Goal: Task Accomplishment & Management: Use online tool/utility

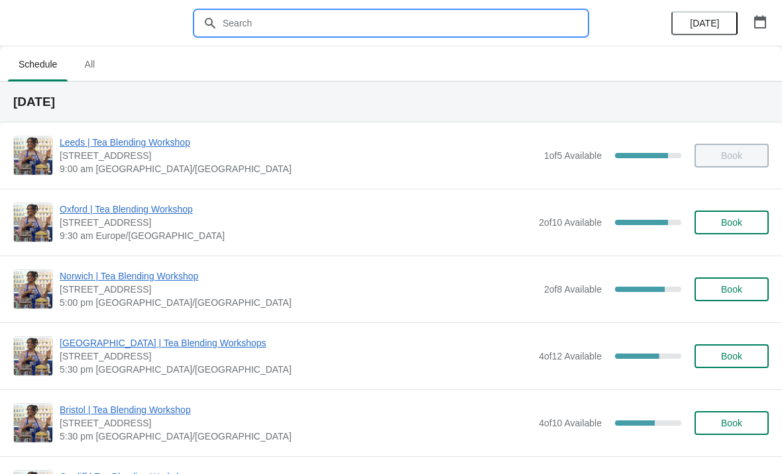
click at [456, 26] on input "text" at bounding box center [404, 23] width 364 height 24
type input "Portobello"
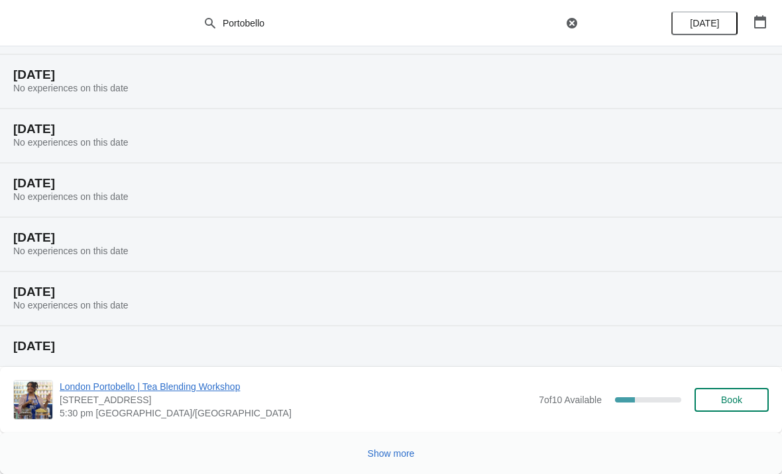
scroll to position [136, 0]
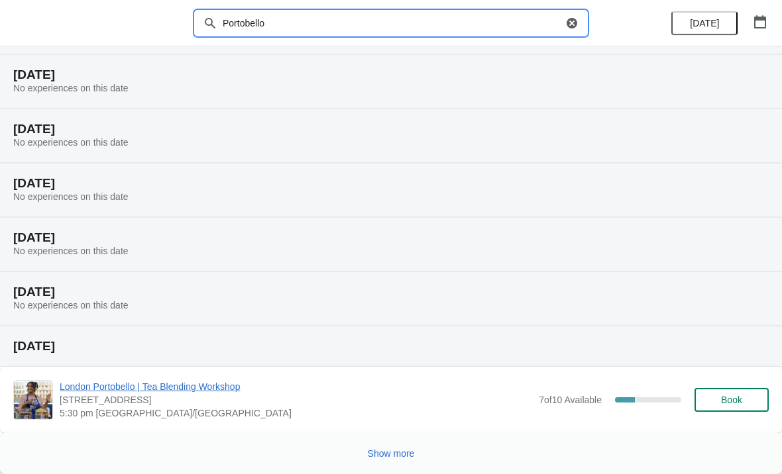
click at [435, 455] on div "Show more" at bounding box center [386, 448] width 766 height 25
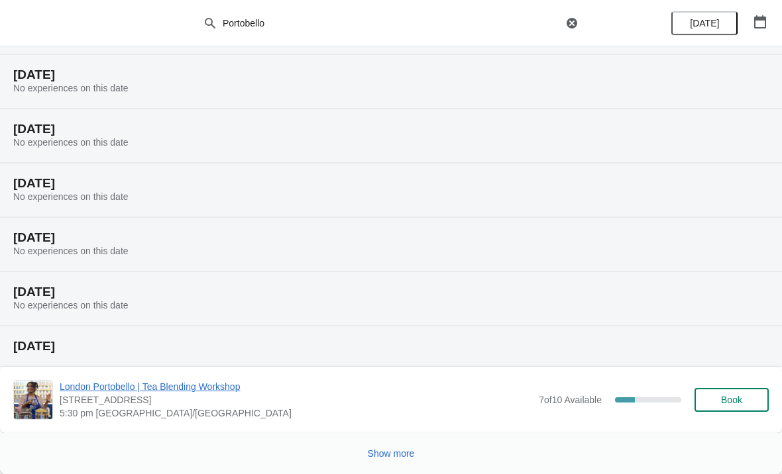
click at [391, 457] on span "Show more" at bounding box center [391, 454] width 47 height 11
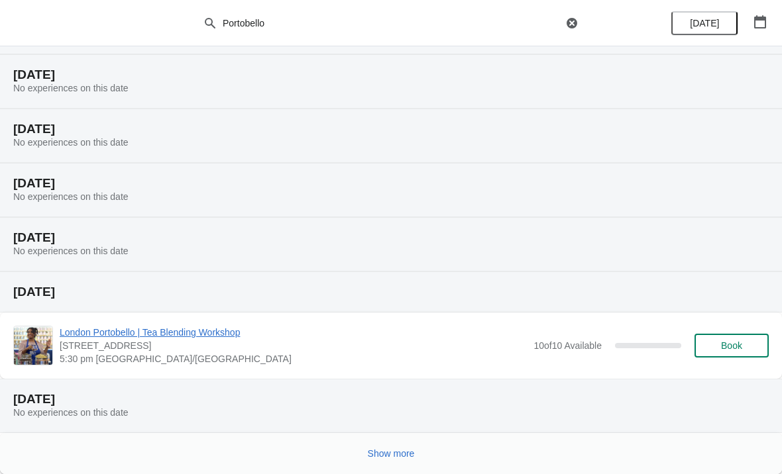
scroll to position [623, 0]
click at [403, 443] on button "Show more" at bounding box center [391, 454] width 58 height 24
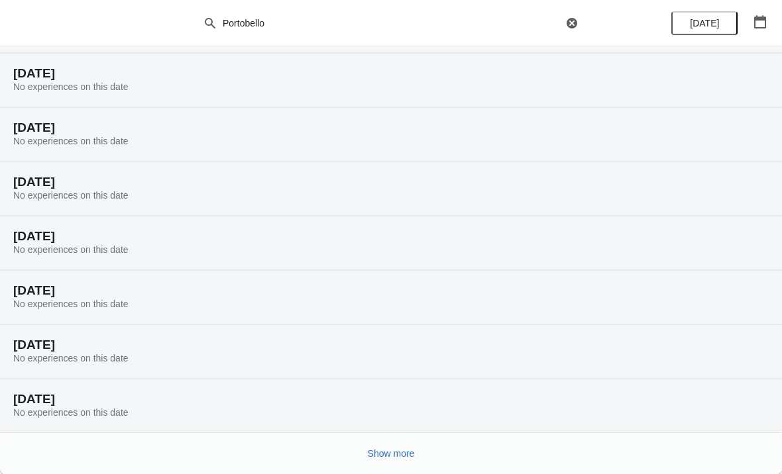
scroll to position [1058, 0]
click at [405, 443] on button "Show more" at bounding box center [391, 454] width 58 height 24
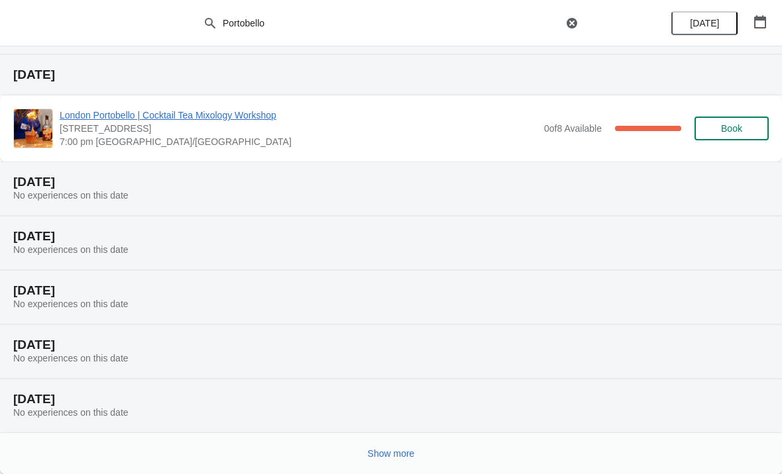
scroll to position [1546, 0]
click at [384, 462] on button "Show more" at bounding box center [391, 454] width 58 height 24
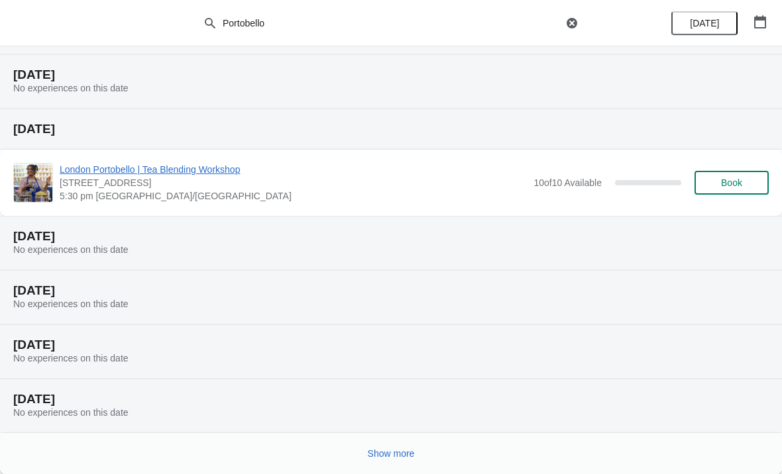
scroll to position [2086, 0]
click at [415, 455] on button "Show more" at bounding box center [391, 454] width 58 height 24
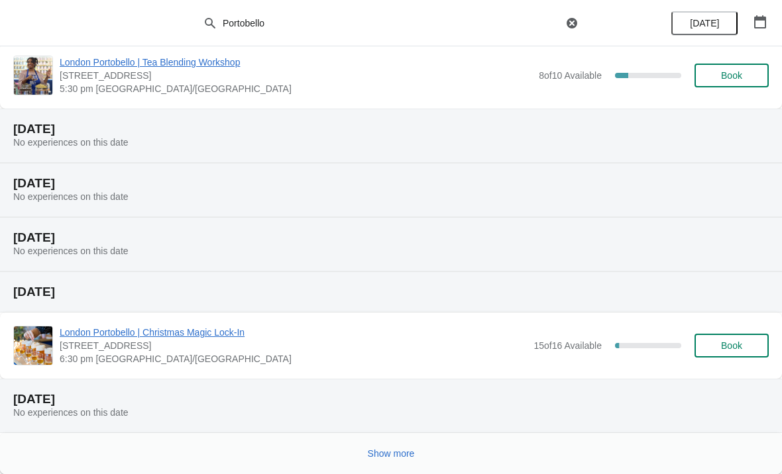
scroll to position [2627, 0]
click at [427, 457] on div "Show more" at bounding box center [386, 448] width 766 height 25
click at [753, 157] on div "[DATE] No experiences on this date" at bounding box center [391, 136] width 782 height 54
click at [429, 456] on div "Show more" at bounding box center [386, 448] width 766 height 25
click at [396, 455] on span "Show more" at bounding box center [391, 454] width 47 height 11
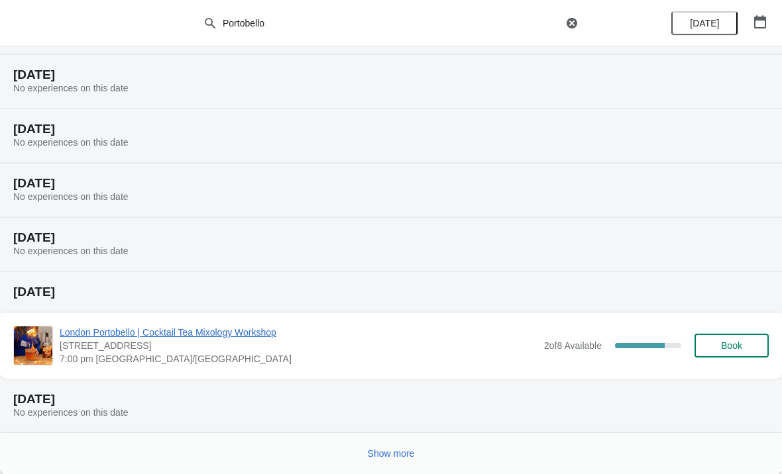
scroll to position [3115, 0]
click at [373, 453] on span "Show more" at bounding box center [391, 454] width 47 height 11
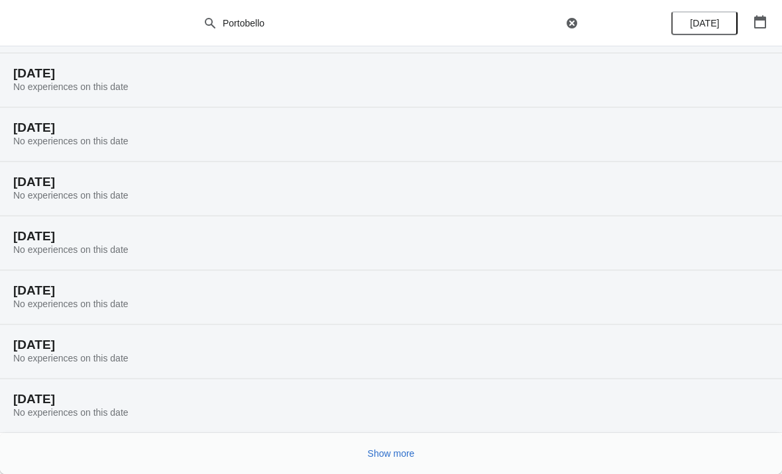
scroll to position [3549, 0]
click at [393, 449] on span "Show more" at bounding box center [391, 454] width 47 height 11
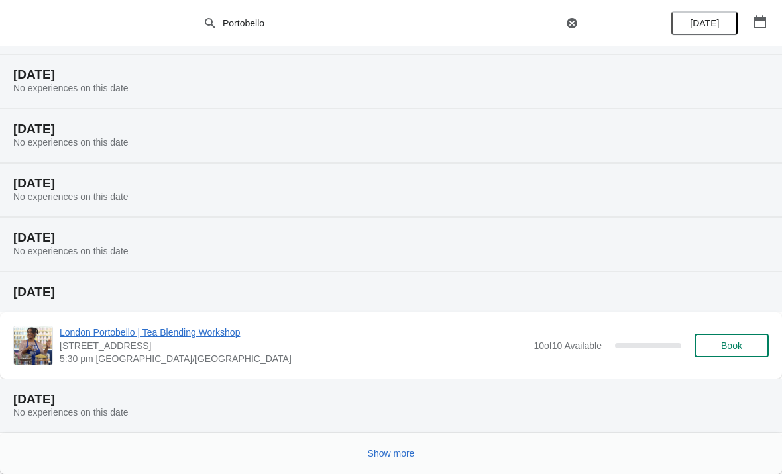
scroll to position [4037, 0]
click at [394, 447] on button "Show more" at bounding box center [391, 454] width 58 height 24
click at [421, 454] on div at bounding box center [386, 449] width 766 height 27
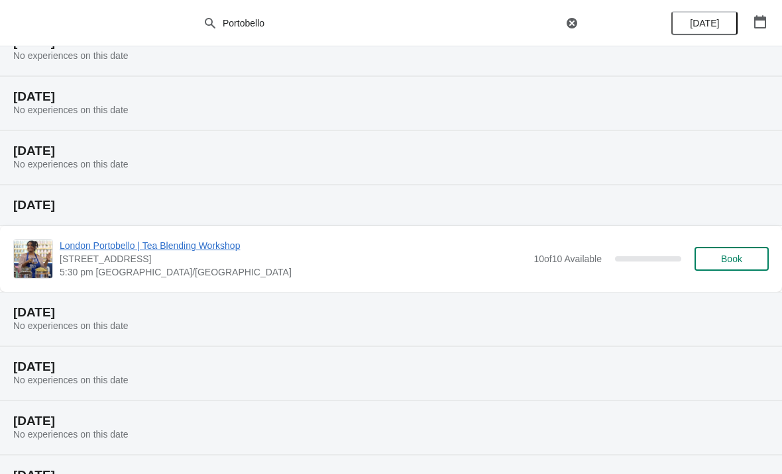
scroll to position [4199, 0]
